Goal: Task Accomplishment & Management: Complete application form

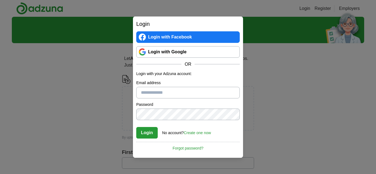
click at [284, 98] on div "Login Login with Facebook Login with Google OR Login with your Adzuna account: …" at bounding box center [188, 87] width 376 height 174
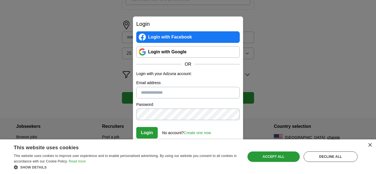
scroll to position [236, 0]
click at [288, 156] on div "Accept all" at bounding box center [274, 157] width 52 height 10
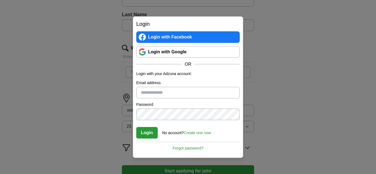
scroll to position [84, 0]
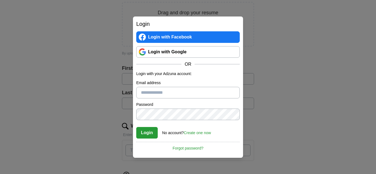
click at [186, 56] on link "Login with Google" at bounding box center [188, 52] width 104 height 12
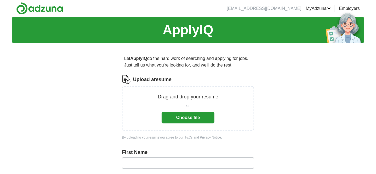
click at [181, 115] on button "Choose file" at bounding box center [188, 118] width 53 height 12
click at [197, 118] on button "Choose file" at bounding box center [188, 118] width 53 height 12
click at [198, 123] on button "Choose file" at bounding box center [188, 118] width 53 height 12
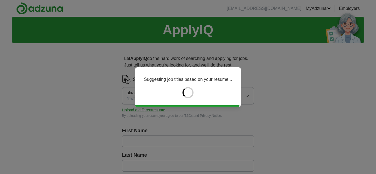
type input "********"
type input "*****"
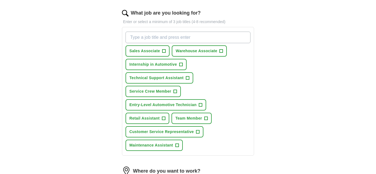
scroll to position [181, 0]
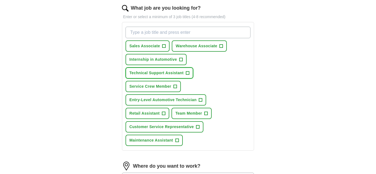
click at [179, 76] on span "Technical Support Assistant" at bounding box center [156, 73] width 54 height 6
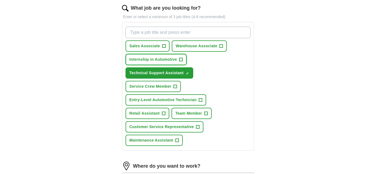
click at [166, 56] on button "Internship in Automotive +" at bounding box center [156, 59] width 61 height 11
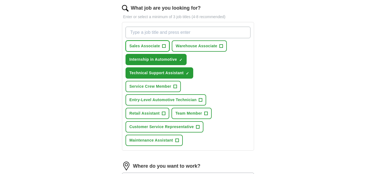
click at [159, 49] on span "Sales Associate" at bounding box center [144, 46] width 31 height 6
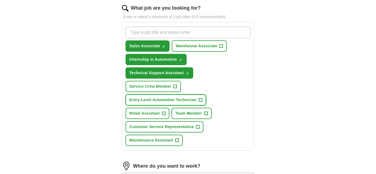
click at [167, 99] on span "Entry-Level Automotive Technician" at bounding box center [162, 100] width 67 height 6
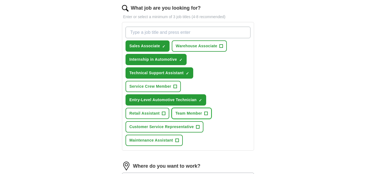
click at [182, 112] on span "Team Member" at bounding box center [189, 114] width 27 height 6
click at [152, 114] on span "Retail Assistant" at bounding box center [144, 114] width 30 height 6
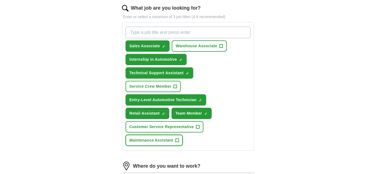
click at [163, 140] on span "Maintenance Assistant" at bounding box center [151, 141] width 44 height 6
click at [207, 46] on span "Warehouse Associate" at bounding box center [197, 46] width 42 height 6
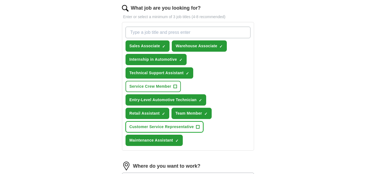
click at [167, 129] on span "Customer Service Representative" at bounding box center [161, 127] width 64 height 6
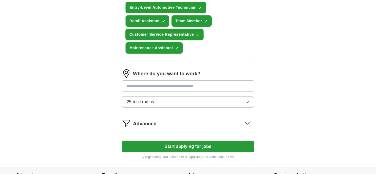
scroll to position [277, 0]
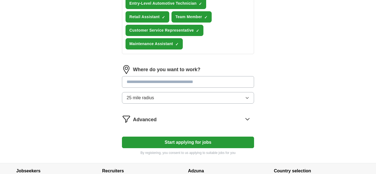
click at [187, 82] on input at bounding box center [188, 82] width 132 height 12
type input "*******"
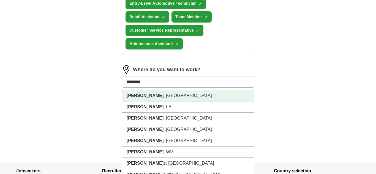
click at [174, 96] on li "Gilbert , [GEOGRAPHIC_DATA]" at bounding box center [188, 95] width 132 height 11
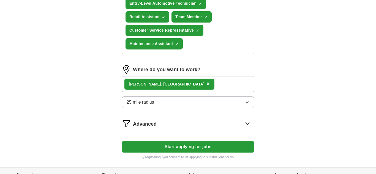
click at [166, 100] on button "25 mile radius" at bounding box center [188, 103] width 132 height 12
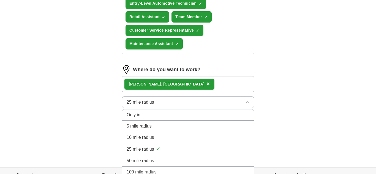
click at [164, 83] on div "Gilbert , [GEOGRAPHIC_DATA] ×" at bounding box center [188, 84] width 132 height 16
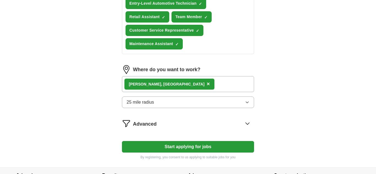
click at [164, 83] on div "Gilbert , [GEOGRAPHIC_DATA] ×" at bounding box center [188, 84] width 132 height 16
click at [169, 87] on div "Gilbert , [GEOGRAPHIC_DATA] ×" at bounding box center [188, 84] width 132 height 16
click at [150, 83] on div "Gilbert , [GEOGRAPHIC_DATA] ×" at bounding box center [170, 84] width 90 height 11
click at [207, 83] on span "×" at bounding box center [208, 84] width 3 height 6
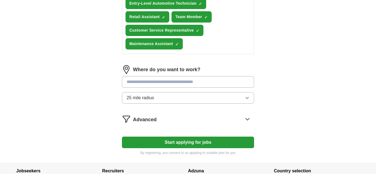
click at [153, 85] on input at bounding box center [188, 82] width 132 height 12
click at [122, 137] on button "Start applying for jobs" at bounding box center [188, 143] width 132 height 12
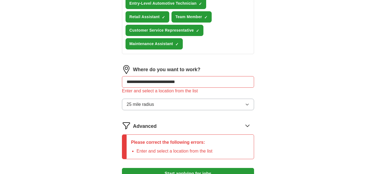
click at [187, 80] on input "**********" at bounding box center [188, 82] width 132 height 12
type input "*"
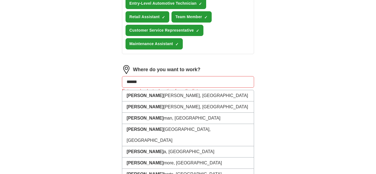
type input "*******"
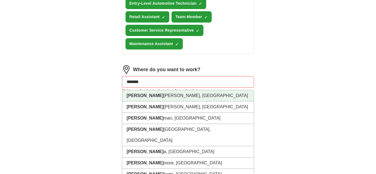
click at [172, 98] on li "[PERSON_NAME], [GEOGRAPHIC_DATA]" at bounding box center [188, 95] width 132 height 11
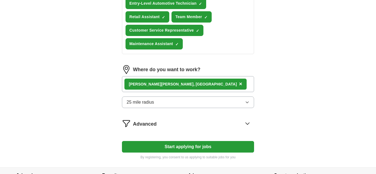
click at [163, 122] on div "Advanced" at bounding box center [193, 123] width 121 height 9
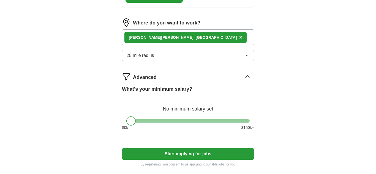
scroll to position [326, 0]
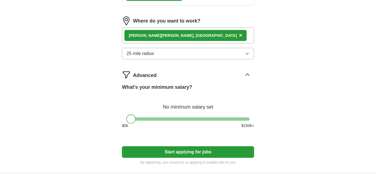
drag, startPoint x: 133, startPoint y: 122, endPoint x: 110, endPoint y: 126, distance: 23.3
click at [198, 148] on button "Start applying for jobs" at bounding box center [188, 153] width 132 height 12
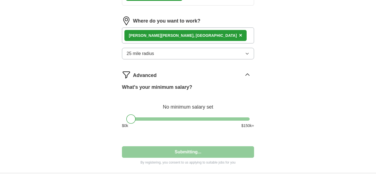
select select "**"
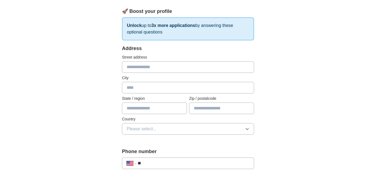
scroll to position [0, 0]
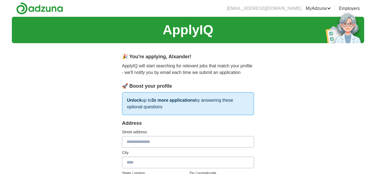
click at [196, 146] on input "text" at bounding box center [188, 142] width 132 height 12
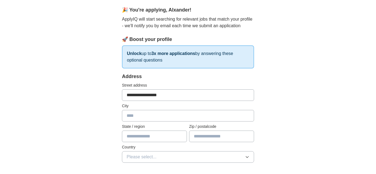
scroll to position [55, 0]
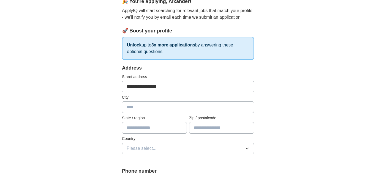
type input "**********"
click at [189, 108] on input "text" at bounding box center [188, 108] width 132 height 12
type input "*******"
click at [164, 131] on input "text" at bounding box center [154, 128] width 65 height 12
type input "*******"
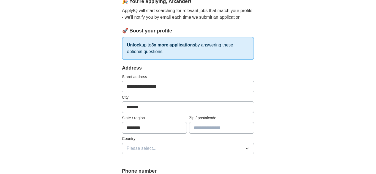
click at [199, 128] on input "text" at bounding box center [221, 128] width 65 height 12
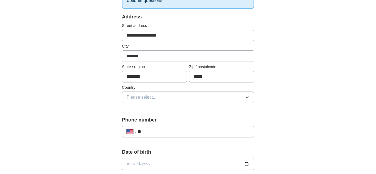
scroll to position [110, 0]
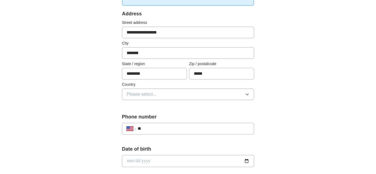
type input "*****"
click at [195, 88] on div "Country Please select..." at bounding box center [188, 91] width 132 height 18
click at [194, 97] on button "Please select..." at bounding box center [188, 95] width 132 height 12
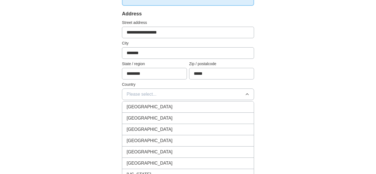
click at [151, 118] on span "[GEOGRAPHIC_DATA]" at bounding box center [150, 118] width 46 height 7
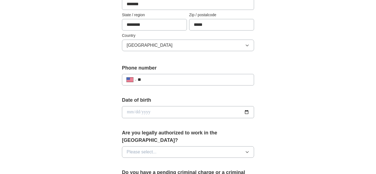
scroll to position [164, 0]
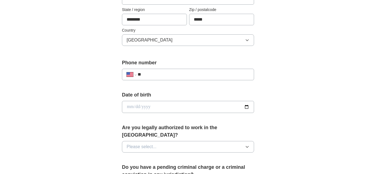
click at [182, 75] on input "**" at bounding box center [194, 74] width 112 height 7
type input "**********"
click at [165, 107] on input "date" at bounding box center [188, 107] width 132 height 12
click at [244, 105] on input "date" at bounding box center [188, 107] width 132 height 12
click at [155, 101] on input "date" at bounding box center [188, 107] width 132 height 12
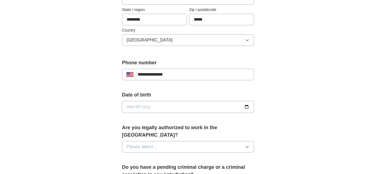
click at [154, 105] on input "date" at bounding box center [188, 107] width 132 height 12
click at [140, 107] on input "date" at bounding box center [188, 107] width 132 height 12
click at [130, 106] on input "date" at bounding box center [188, 107] width 132 height 12
type input "**********"
click at [138, 107] on input "**********" at bounding box center [188, 107] width 132 height 12
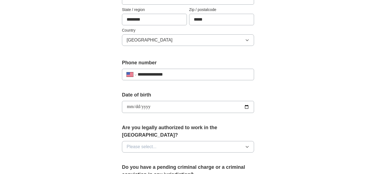
type input "**********"
click at [149, 144] on span "Please select..." at bounding box center [142, 147] width 30 height 7
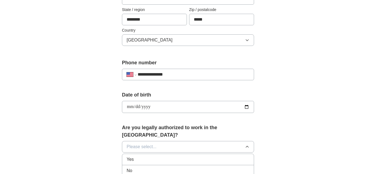
click at [148, 156] on div "Yes" at bounding box center [188, 159] width 123 height 7
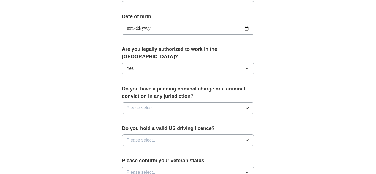
scroll to position [244, 0]
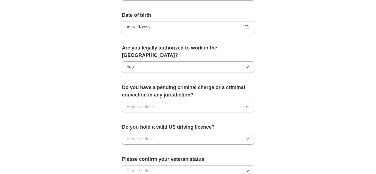
click at [176, 101] on button "Please select..." at bounding box center [188, 107] width 132 height 12
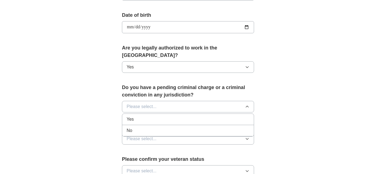
click at [155, 128] on li "No" at bounding box center [188, 130] width 132 height 11
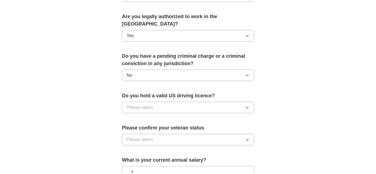
scroll to position [279, 0]
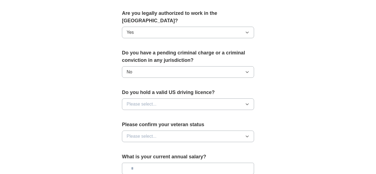
click at [195, 101] on button "Please select..." at bounding box center [188, 105] width 132 height 12
click at [178, 125] on div "No" at bounding box center [188, 128] width 123 height 7
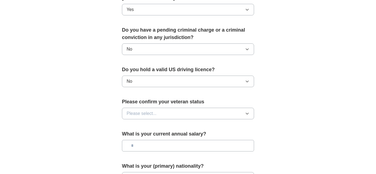
scroll to position [305, 0]
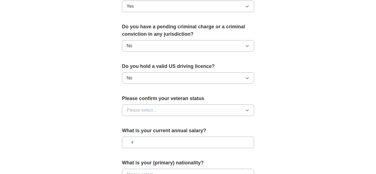
click at [189, 105] on button "Please select..." at bounding box center [188, 111] width 132 height 12
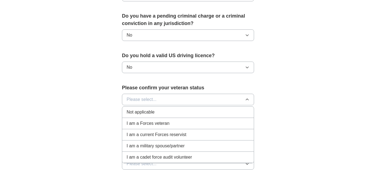
scroll to position [318, 0]
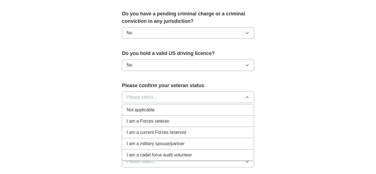
click at [181, 107] on div "Not applicable" at bounding box center [188, 110] width 123 height 7
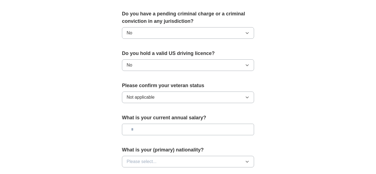
click at [177, 124] on input "text" at bounding box center [188, 130] width 132 height 12
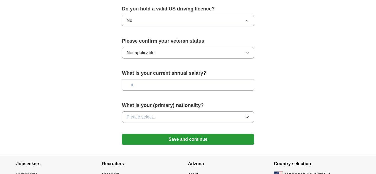
scroll to position [372, 0]
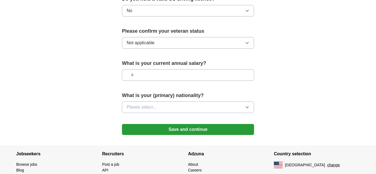
click at [212, 102] on button "Please select..." at bounding box center [188, 108] width 132 height 12
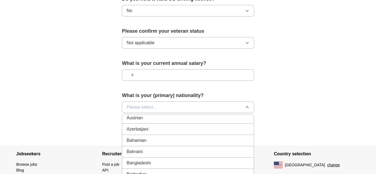
scroll to position [0, 0]
click at [173, 117] on div "American" at bounding box center [188, 120] width 123 height 7
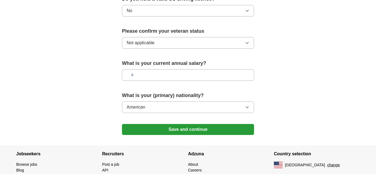
click at [184, 124] on button "Save and continue" at bounding box center [188, 129] width 132 height 11
